Goal: Transaction & Acquisition: Purchase product/service

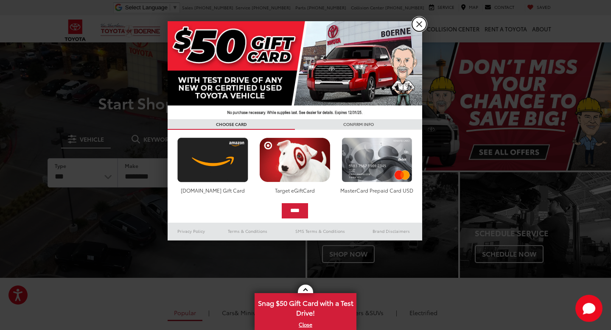
click at [415, 22] on link "X" at bounding box center [419, 24] width 14 height 14
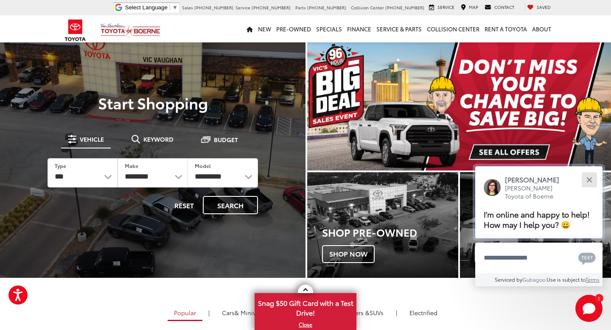
click at [585, 180] on button "Close" at bounding box center [589, 180] width 18 height 18
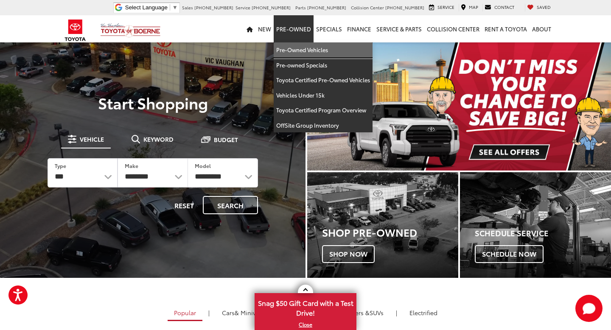
click at [317, 45] on link "Pre-Owned Vehicles" at bounding box center [323, 49] width 99 height 15
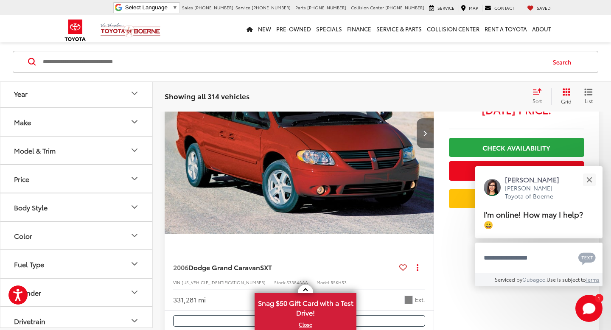
scroll to position [93, 0]
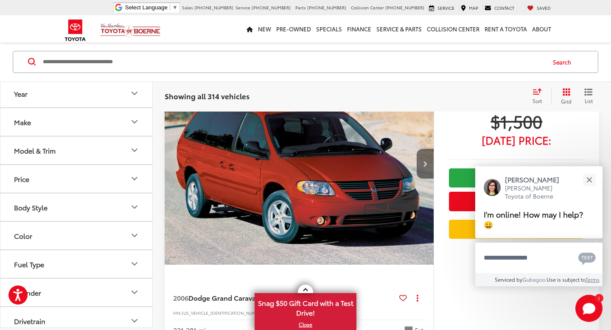
click at [424, 164] on icon "Next image" at bounding box center [425, 164] width 4 height 6
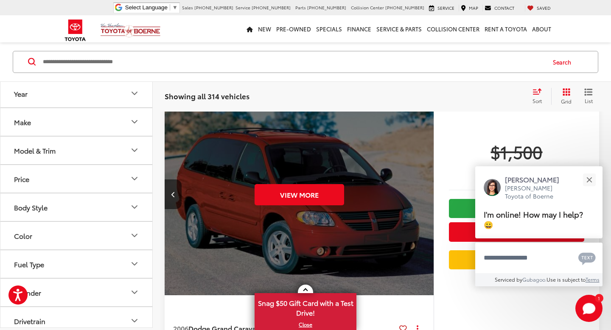
scroll to position [124, 0]
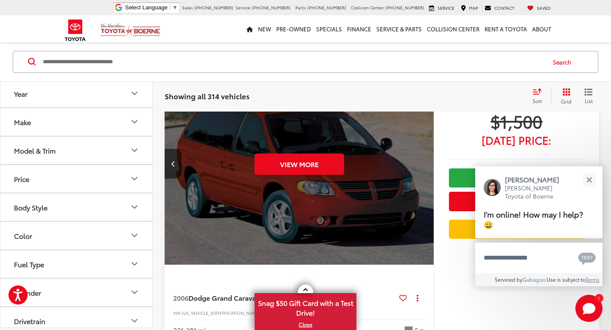
click at [117, 113] on button "Make" at bounding box center [76, 122] width 153 height 28
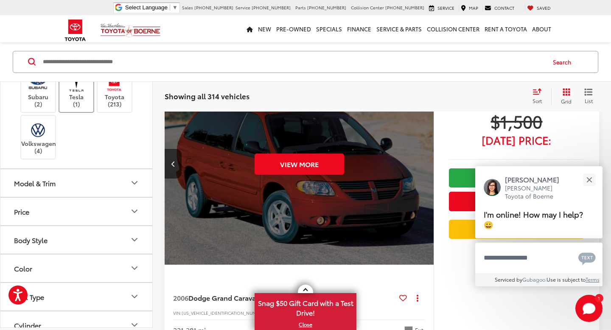
scroll to position [343, 0]
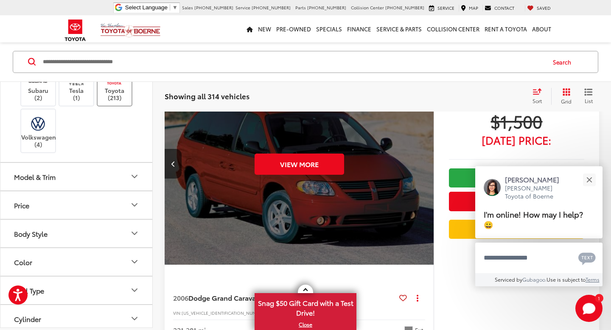
click at [98, 101] on label "Toyota (213)" at bounding box center [115, 84] width 34 height 34
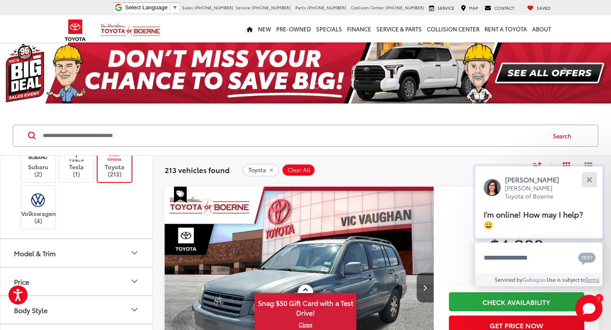
click at [592, 189] on button "Close" at bounding box center [589, 180] width 18 height 18
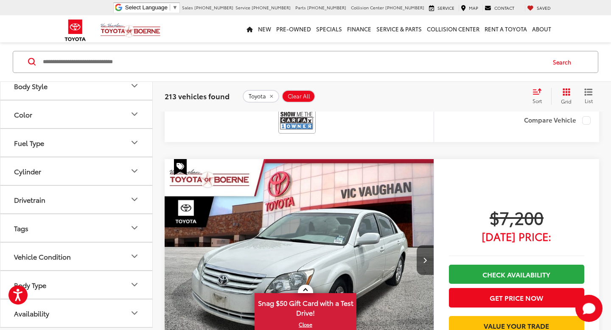
scroll to position [526, 0]
click at [91, 42] on button "Model & Trim" at bounding box center [76, 29] width 153 height 28
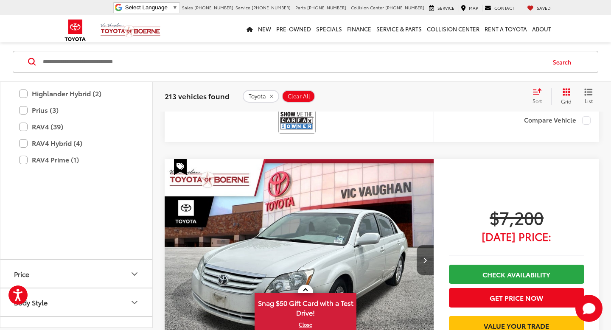
scroll to position [659, 0]
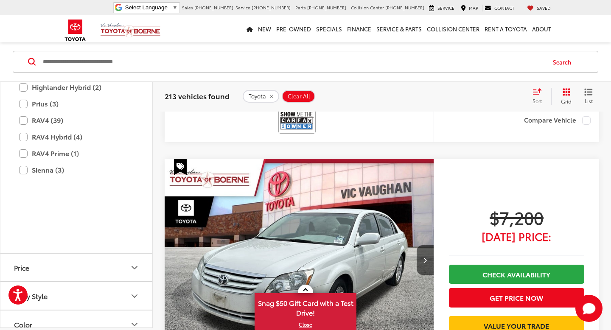
click at [41, 78] on label "Highlander (14)" at bounding box center [76, 70] width 115 height 15
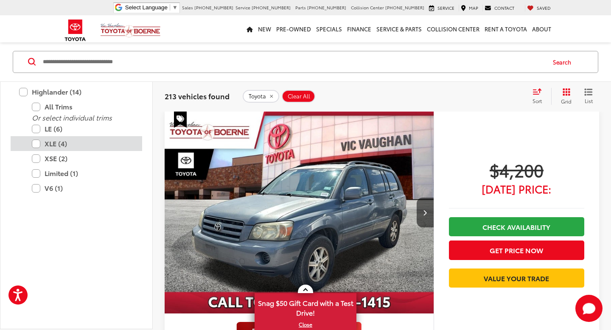
scroll to position [74, 0]
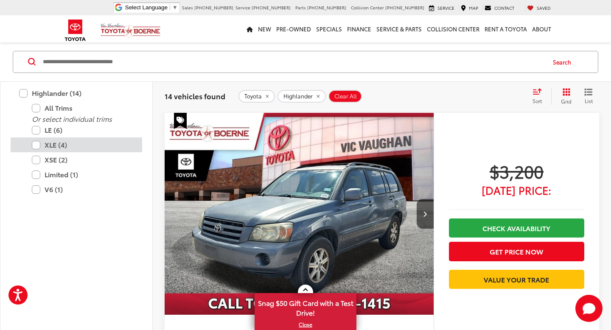
click at [65, 152] on label "XLE (4)" at bounding box center [83, 145] width 102 height 15
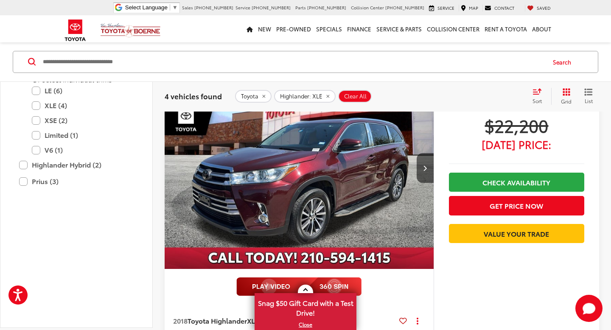
scroll to position [64, 0]
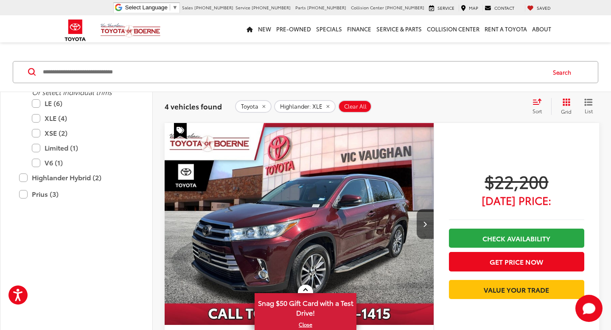
click at [535, 103] on icon "Select sort value" at bounding box center [537, 101] width 8 height 5
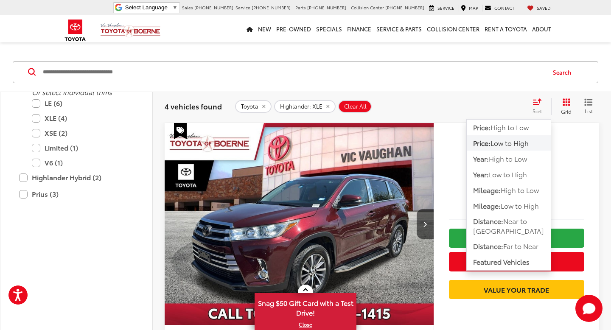
click at [514, 141] on span "Low to High" at bounding box center [510, 143] width 38 height 10
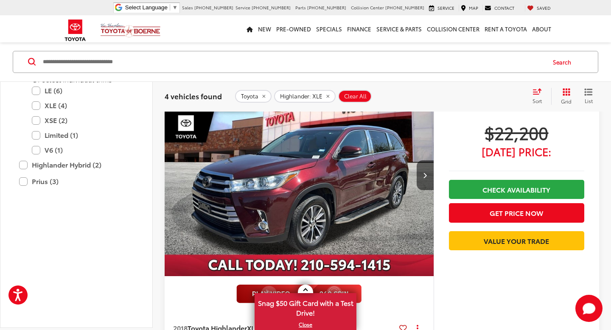
scroll to position [110, 0]
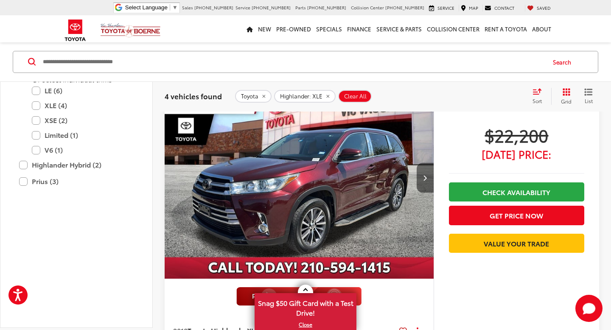
click at [425, 170] on button "Next image" at bounding box center [425, 178] width 17 height 30
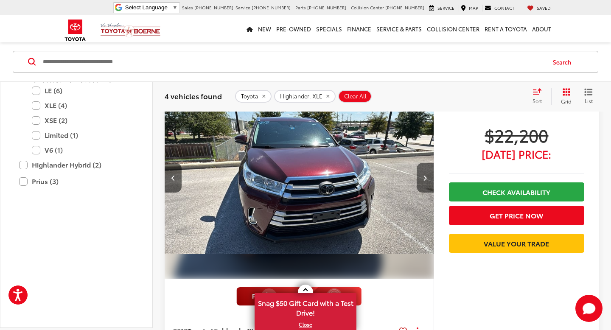
click at [425, 170] on button "Next image" at bounding box center [425, 178] width 17 height 30
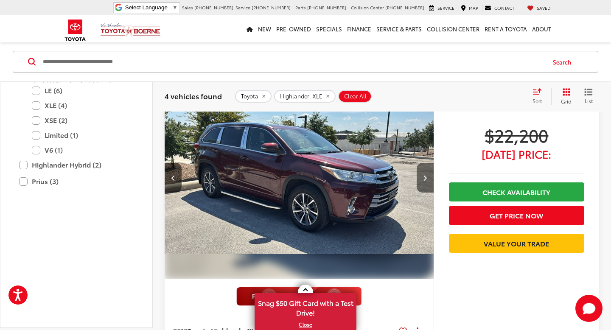
click at [425, 170] on button "Next image" at bounding box center [425, 178] width 17 height 30
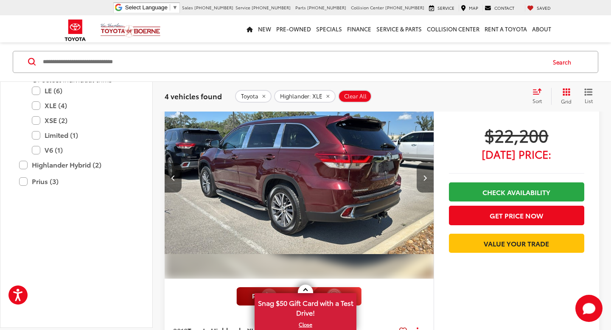
click at [425, 170] on button "Next image" at bounding box center [425, 178] width 17 height 30
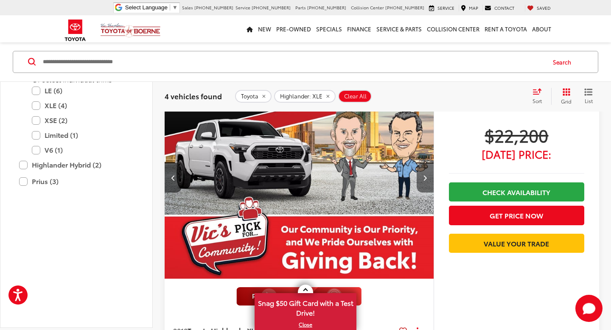
click at [425, 170] on button "Next image" at bounding box center [425, 178] width 17 height 30
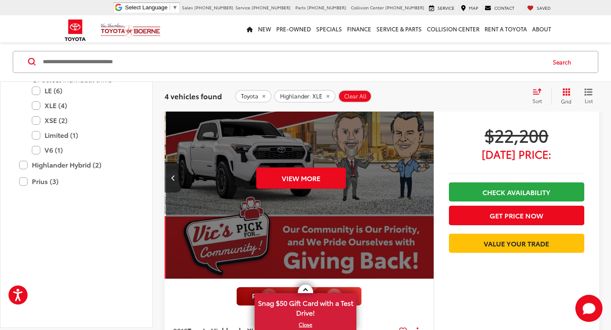
scroll to position [0, 1352]
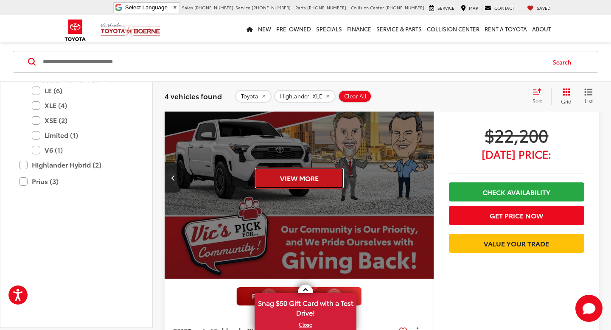
click at [306, 175] on button "View More" at bounding box center [300, 178] width 90 height 21
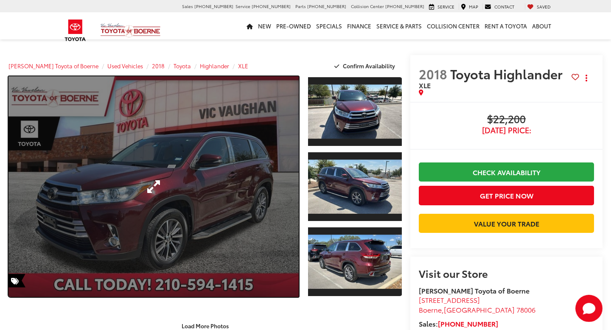
click at [287, 166] on link "Expand Photo 0" at bounding box center [153, 186] width 290 height 221
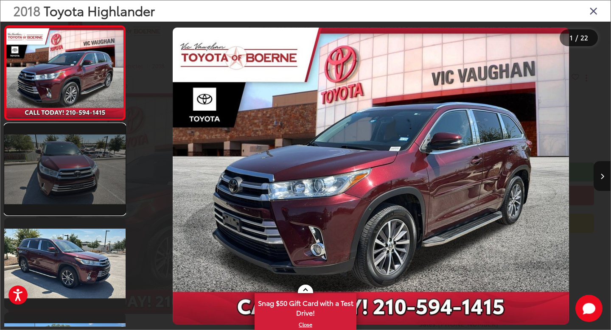
click at [102, 168] on link at bounding box center [64, 169] width 121 height 91
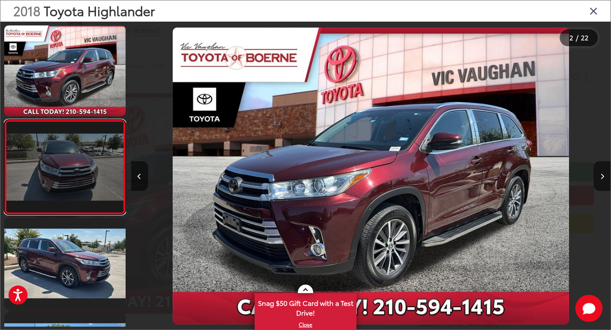
scroll to position [16, 0]
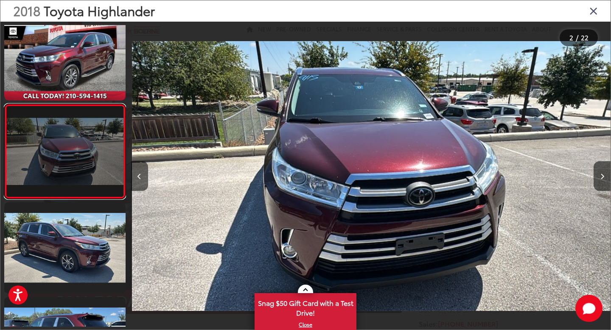
click at [94, 194] on link at bounding box center [64, 151] width 121 height 95
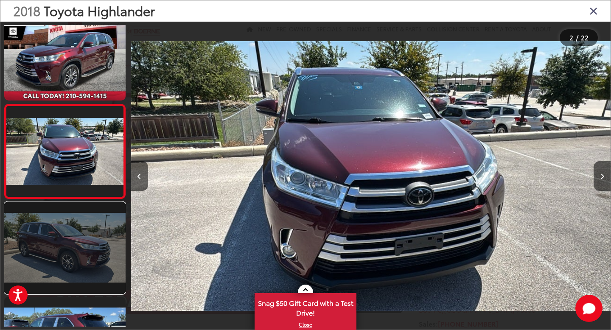
click at [94, 213] on link at bounding box center [64, 247] width 121 height 91
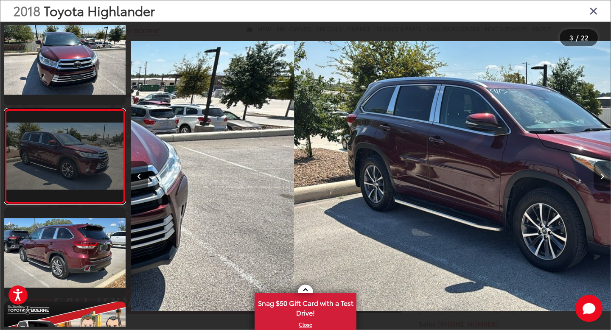
scroll to position [110, 0]
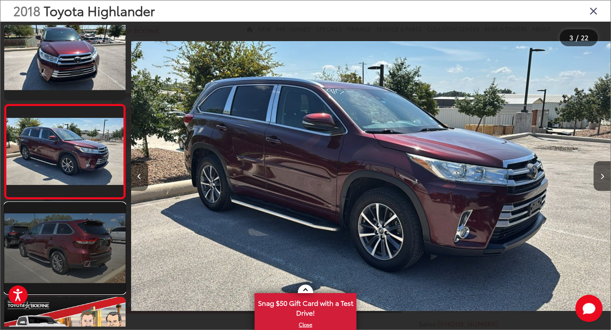
click at [96, 229] on link at bounding box center [64, 248] width 121 height 91
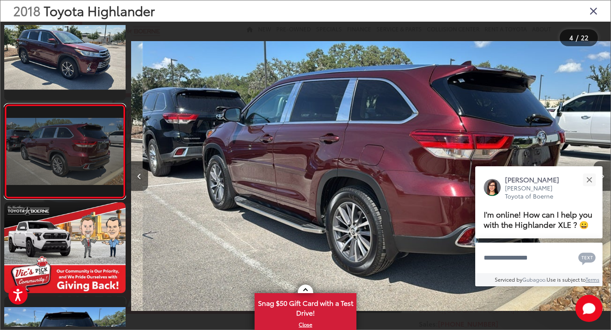
scroll to position [0, 1437]
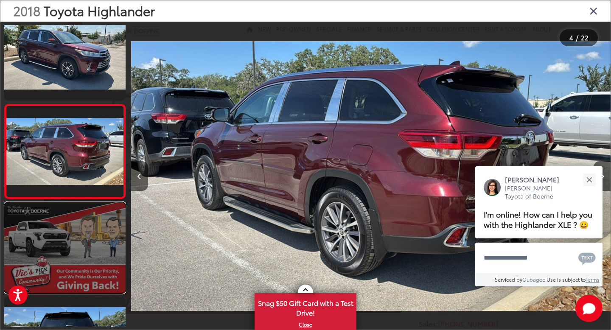
click at [96, 232] on link at bounding box center [64, 247] width 121 height 91
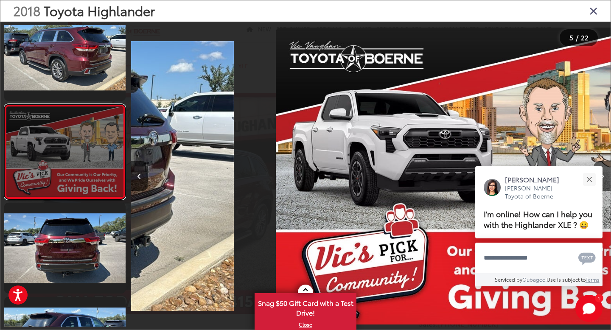
scroll to position [299, 0]
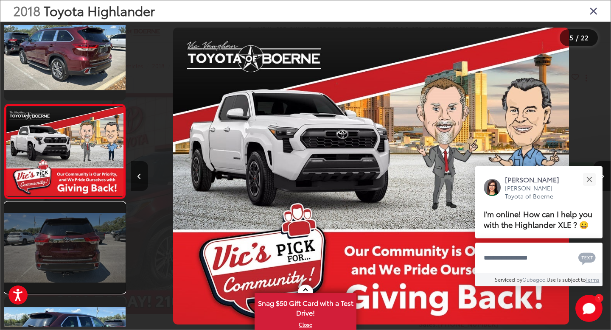
click at [96, 232] on link at bounding box center [64, 247] width 121 height 91
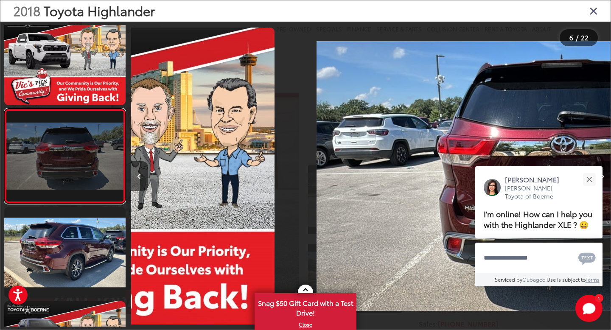
scroll to position [393, 0]
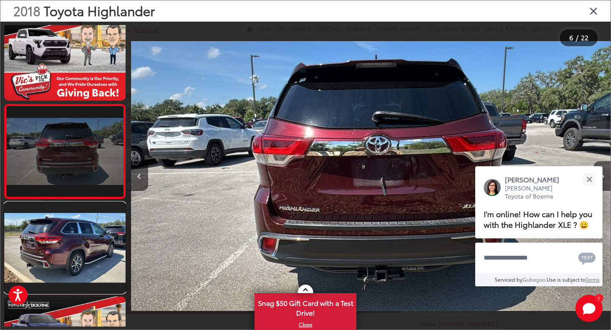
click at [96, 232] on link at bounding box center [64, 247] width 121 height 91
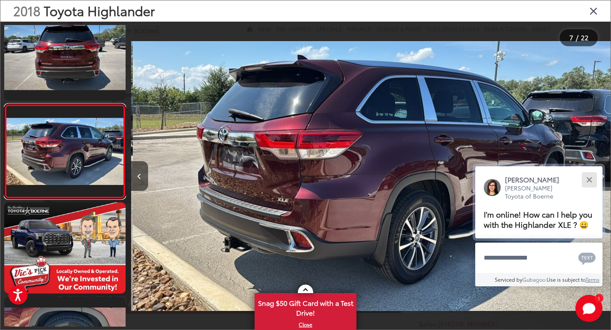
scroll to position [0, 2878]
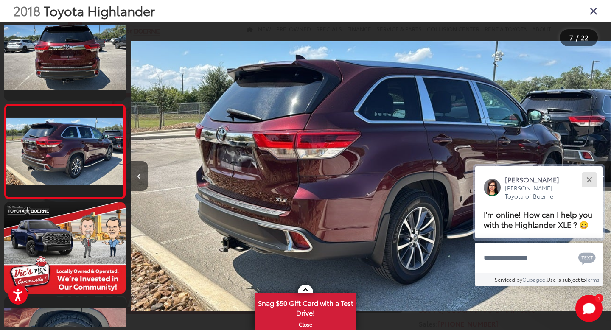
click at [594, 178] on button "Close" at bounding box center [589, 180] width 18 height 18
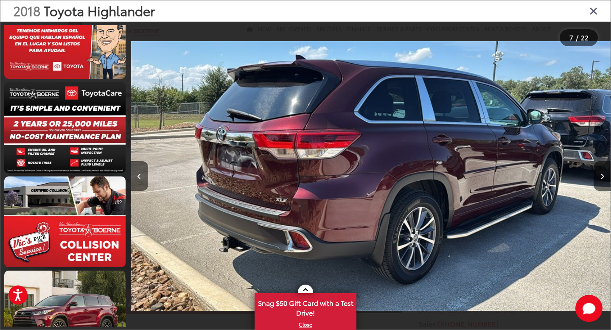
scroll to position [1774, 0]
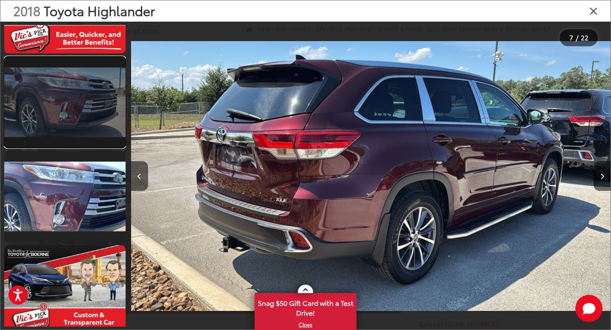
click at [106, 125] on link at bounding box center [64, 102] width 121 height 91
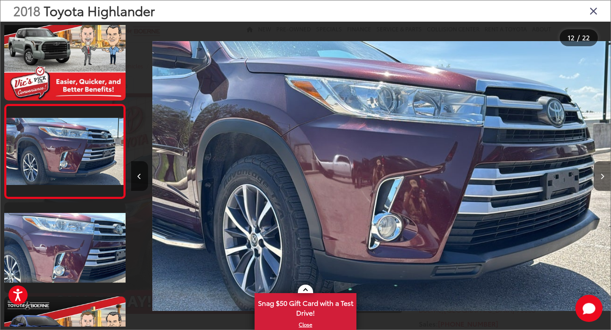
click at [113, 102] on div at bounding box center [65, 176] width 122 height 302
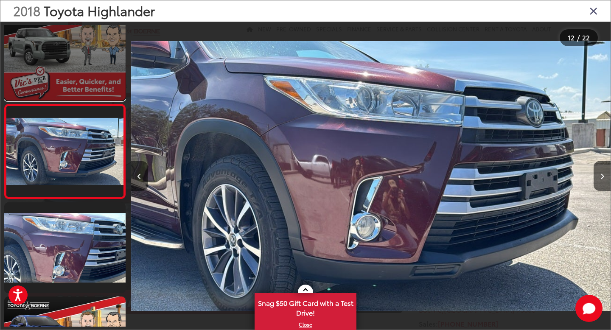
click at [117, 84] on link at bounding box center [64, 55] width 121 height 91
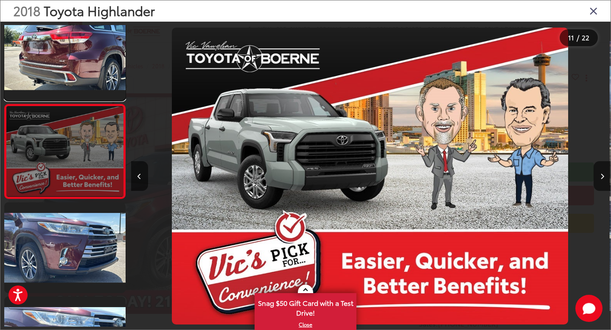
click at [117, 84] on link at bounding box center [64, 55] width 121 height 91
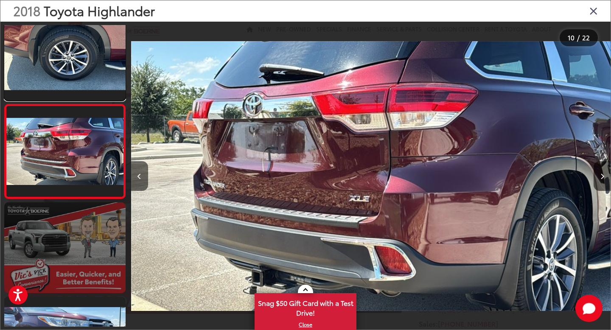
click at [117, 84] on link at bounding box center [64, 55] width 121 height 91
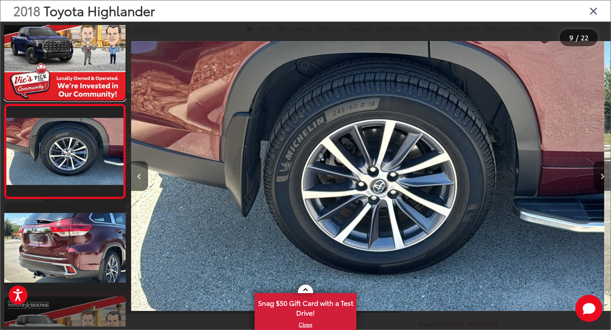
click at [117, 84] on link at bounding box center [64, 54] width 121 height 91
